Goal: Leave review/rating: Share an evaluation or opinion about a product, service, or content

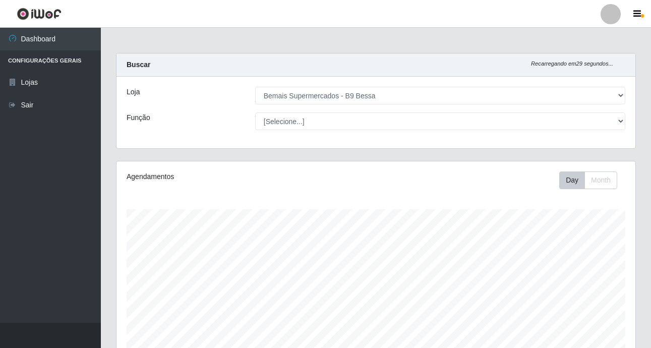
select select "410"
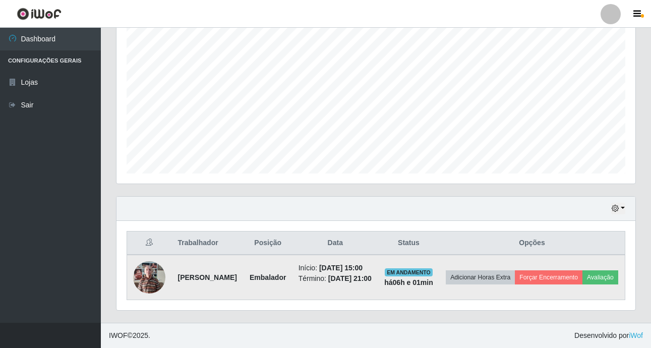
scroll to position [209, 519]
click at [582, 278] on button "Avaliação" at bounding box center [600, 277] width 36 height 14
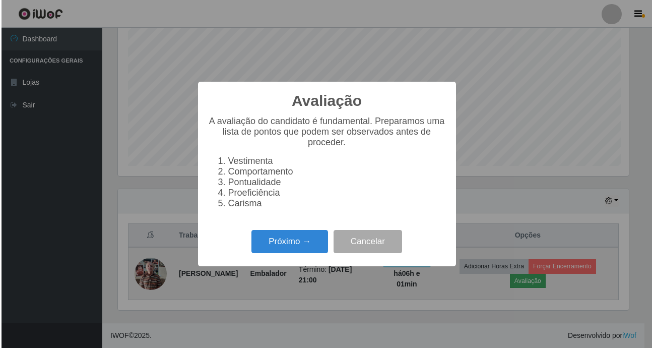
scroll to position [209, 514]
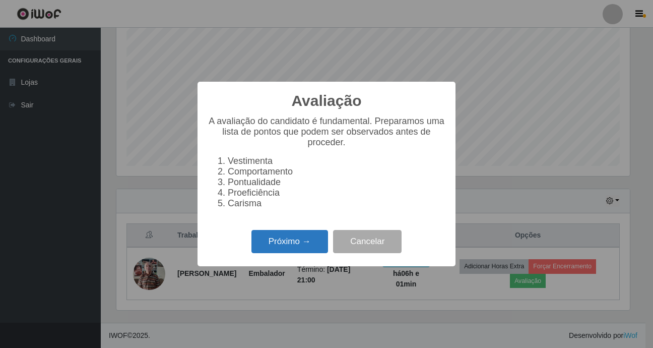
click at [282, 254] on button "Próximo →" at bounding box center [290, 242] width 77 height 24
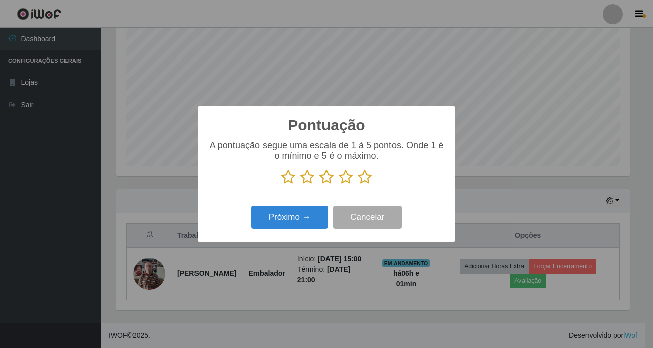
click at [361, 179] on icon at bounding box center [365, 176] width 14 height 15
click at [358, 185] on input "radio" at bounding box center [358, 185] width 0 height 0
click at [282, 216] on button "Próximo →" at bounding box center [290, 218] width 77 height 24
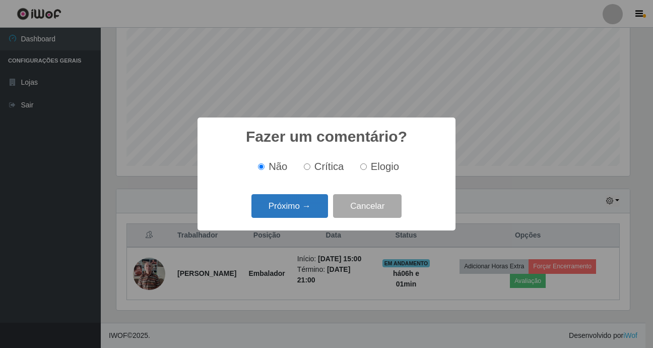
click at [281, 215] on button "Próximo →" at bounding box center [290, 206] width 77 height 24
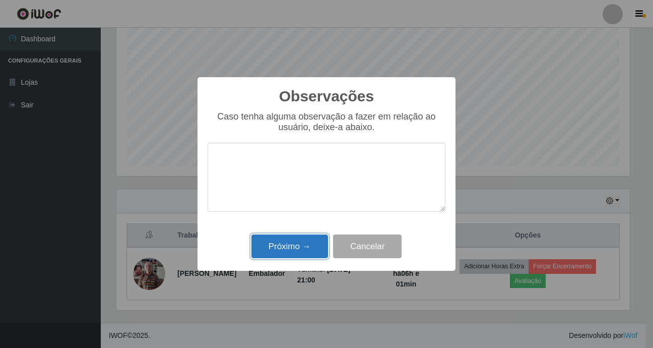
click at [283, 237] on button "Próximo →" at bounding box center [290, 246] width 77 height 24
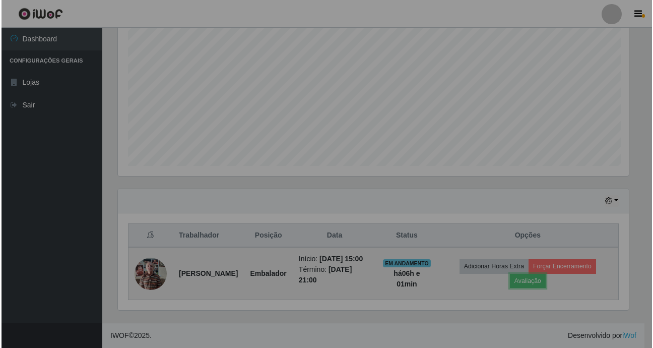
scroll to position [209, 519]
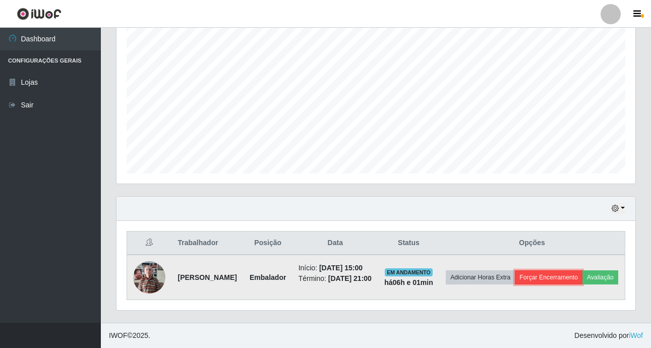
click at [580, 270] on button "Forçar Encerramento" at bounding box center [549, 277] width 68 height 14
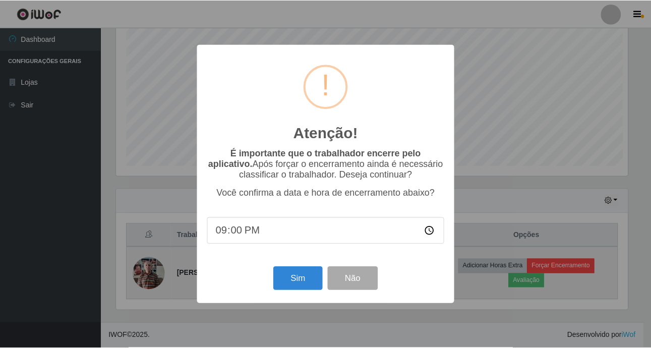
scroll to position [209, 514]
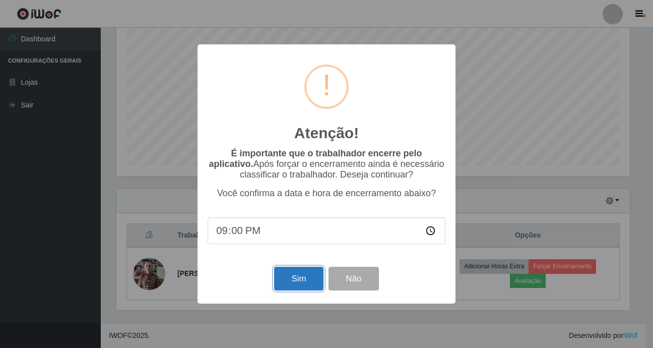
click at [308, 277] on button "Sim" at bounding box center [298, 279] width 49 height 24
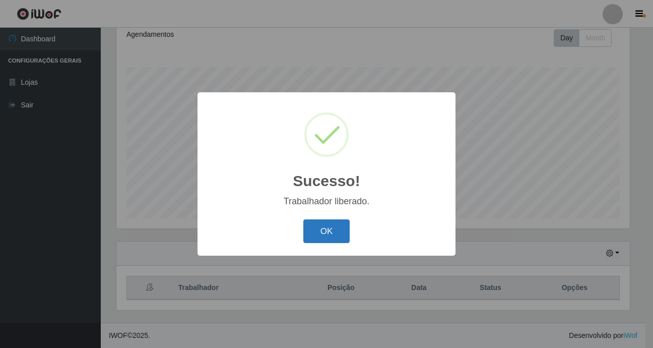
click at [340, 238] on button "OK" at bounding box center [327, 231] width 47 height 24
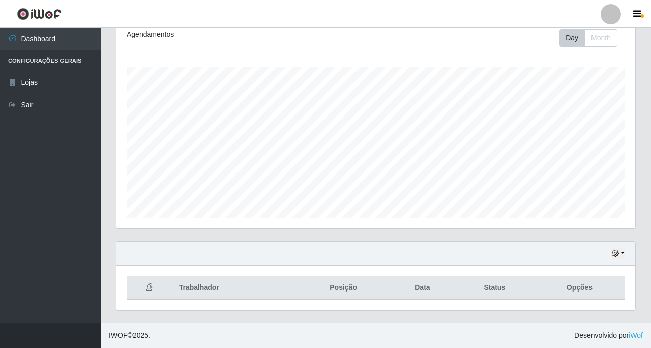
scroll to position [209, 519]
